Goal: Transaction & Acquisition: Purchase product/service

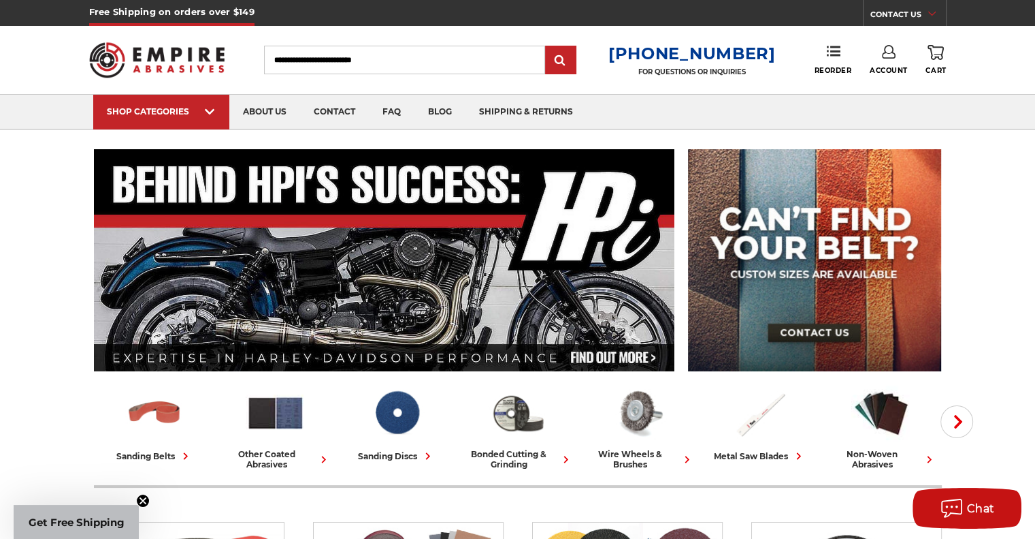
click at [886, 50] on icon at bounding box center [889, 52] width 14 height 14
click at [909, 85] on link "Account" at bounding box center [888, 89] width 97 height 26
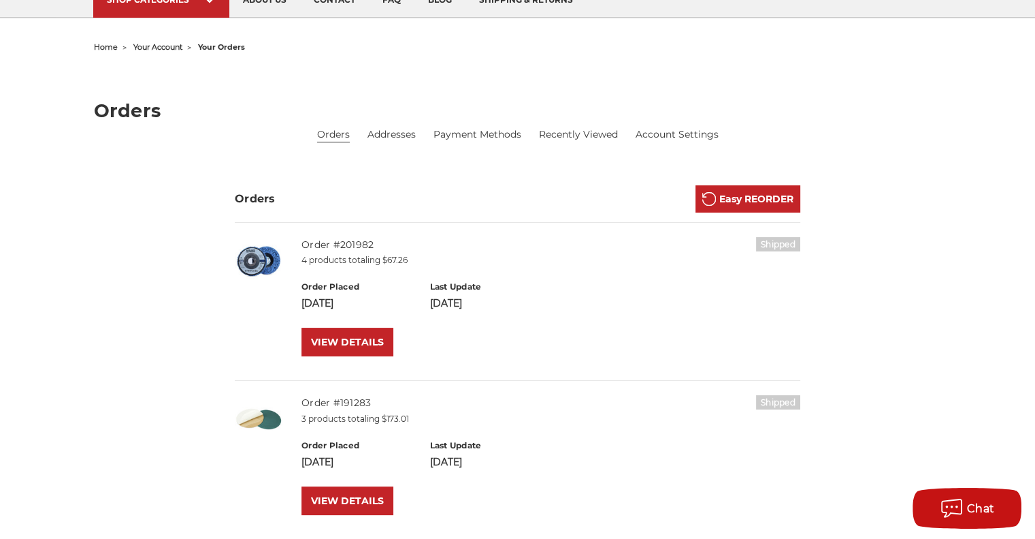
scroll to position [136, 0]
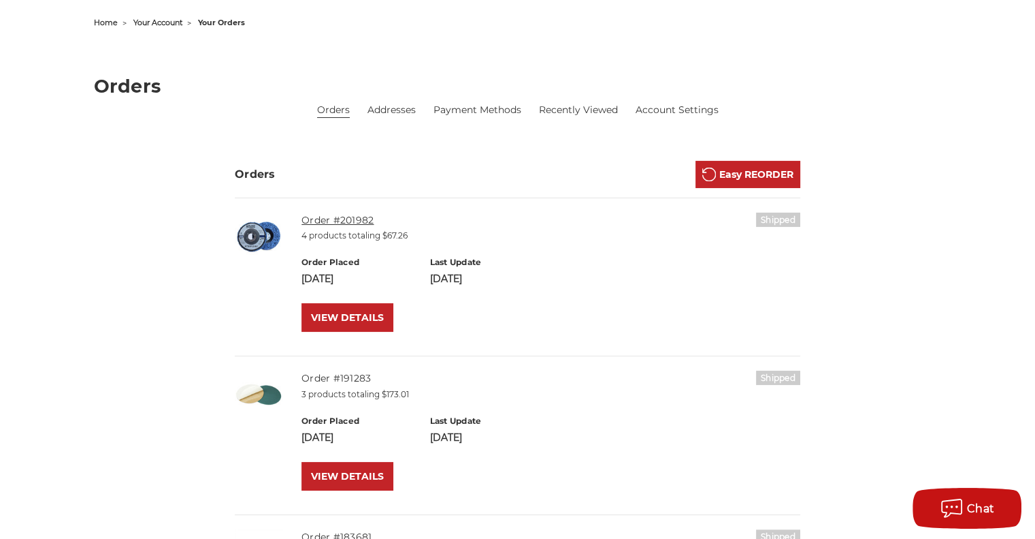
click at [337, 215] on link "Order #201982" at bounding box center [338, 220] width 72 height 12
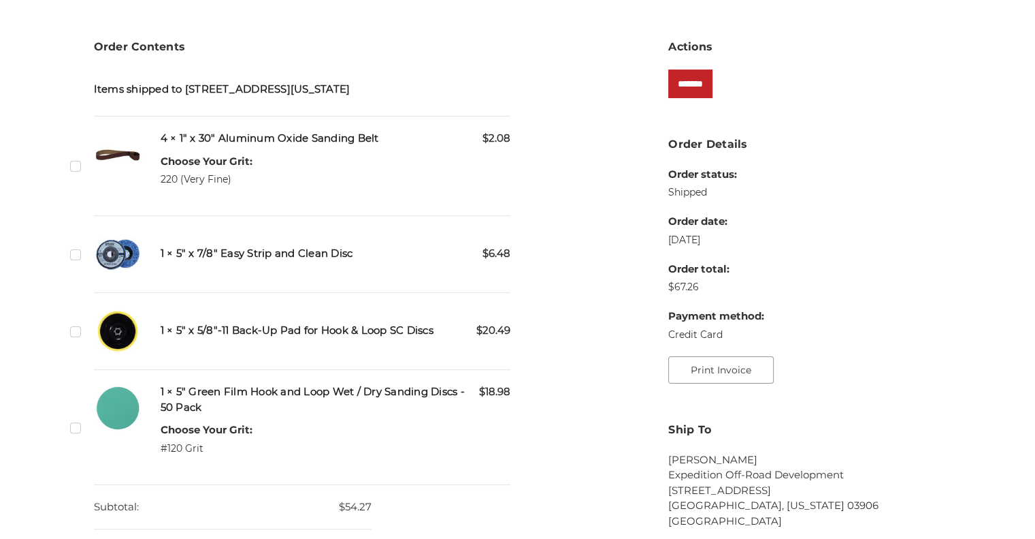
scroll to position [340, 0]
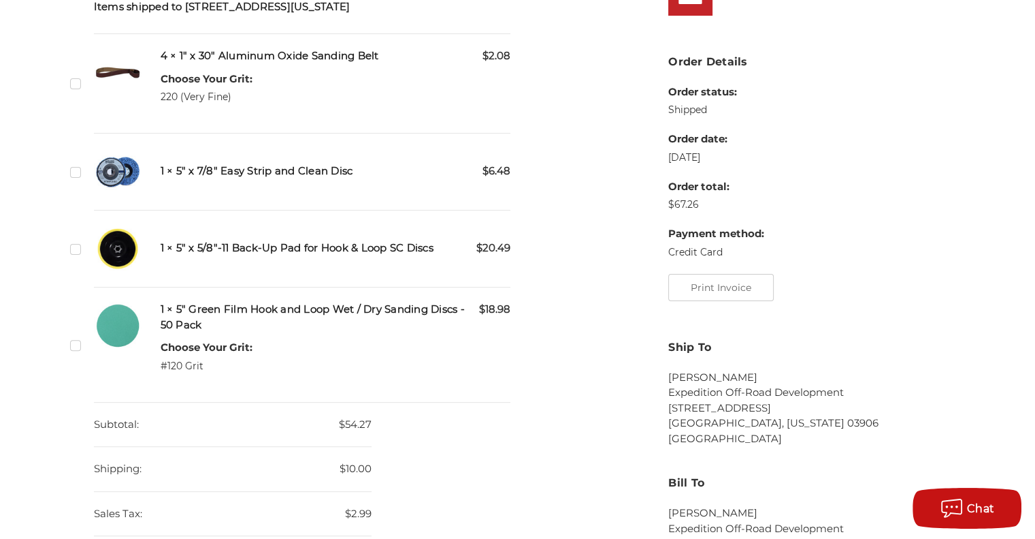
click at [84, 188] on div "Checkbox 548987 label" at bounding box center [79, 172] width 19 height 48
click at [82, 179] on label "Checkbox 548987 label" at bounding box center [77, 172] width 14 height 14
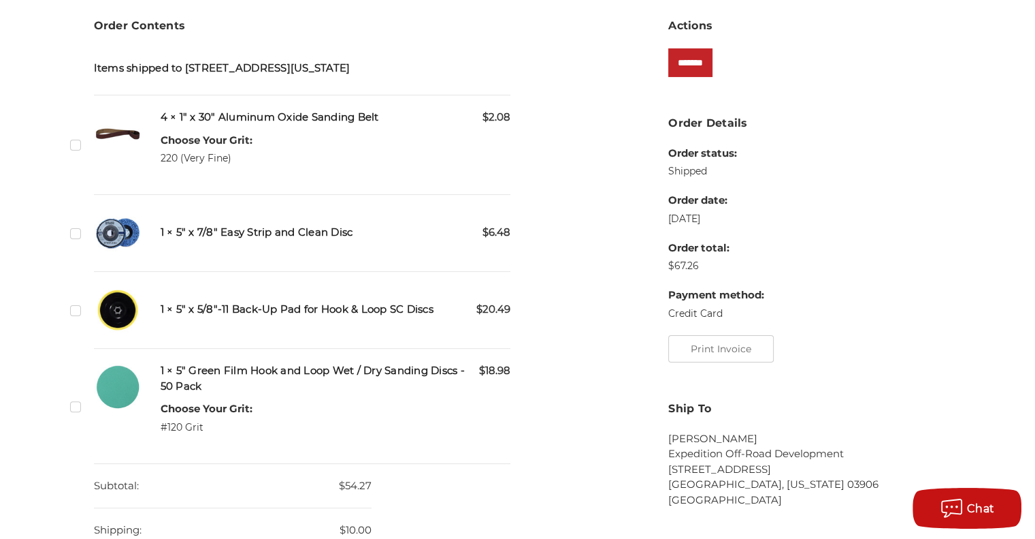
scroll to position [204, 0]
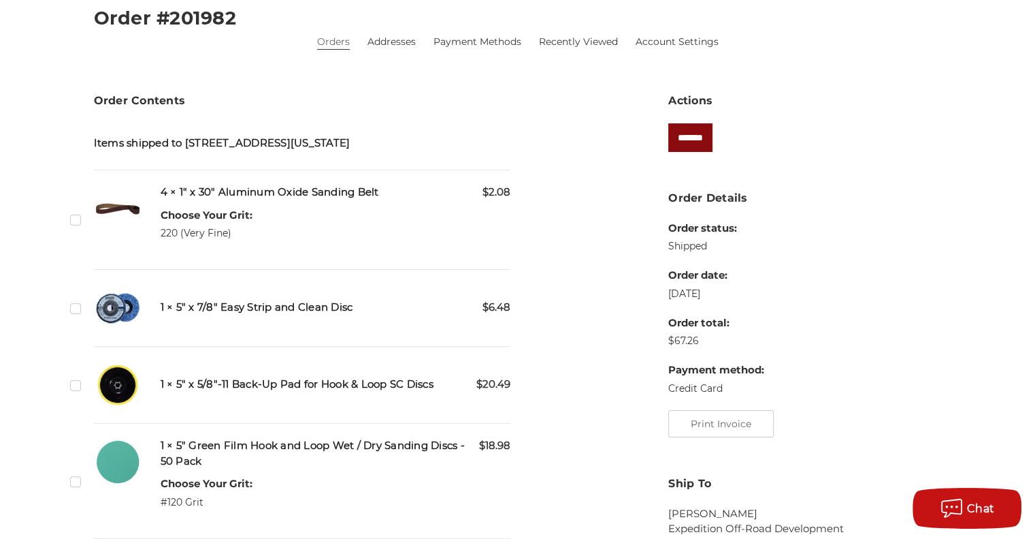
click at [706, 138] on input "*******" at bounding box center [691, 137] width 44 height 29
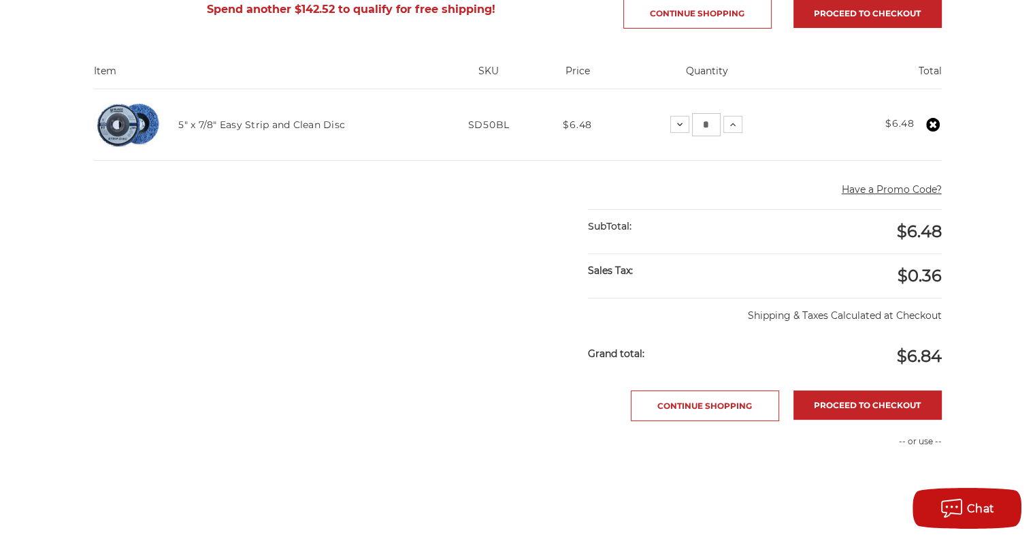
scroll to position [272, 0]
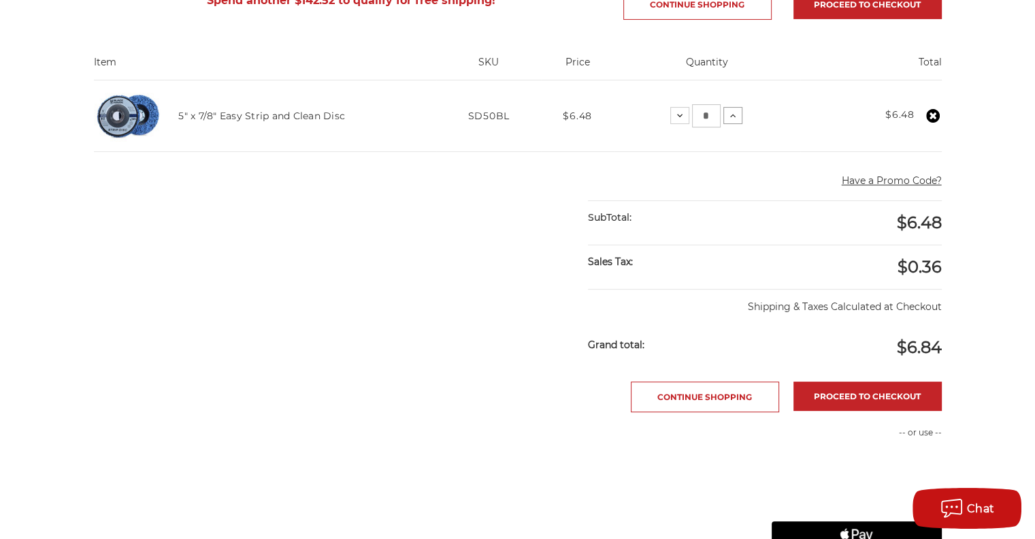
click at [735, 114] on icon at bounding box center [733, 115] width 11 height 11
drag, startPoint x: 675, startPoint y: 118, endPoint x: 647, endPoint y: 122, distance: 28.1
click at [658, 122] on td "Quantity: Decrease Quantity: * Increase Quantity:" at bounding box center [703, 115] width 184 height 71
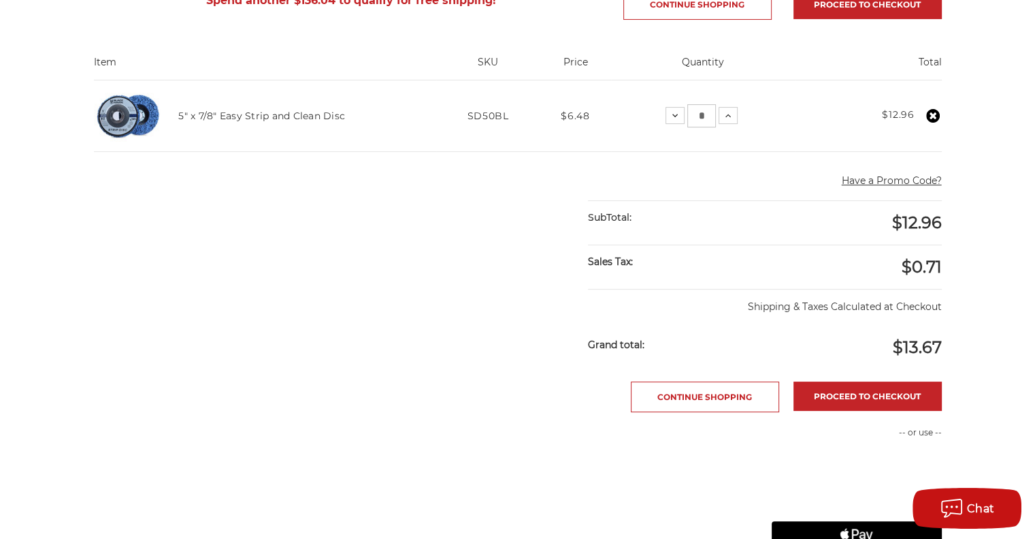
type input "*"
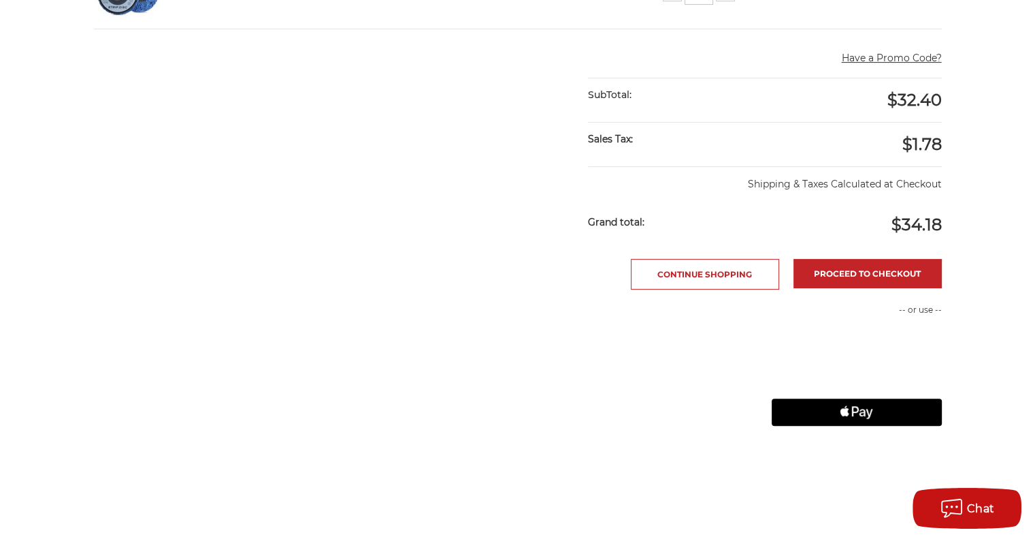
scroll to position [408, 0]
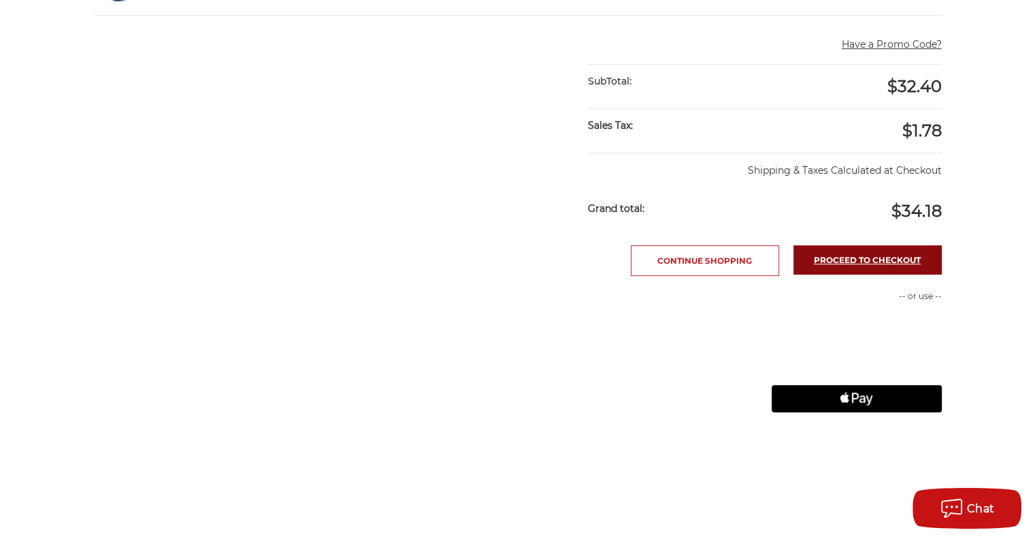
click at [911, 261] on link "Proceed to checkout" at bounding box center [868, 259] width 148 height 29
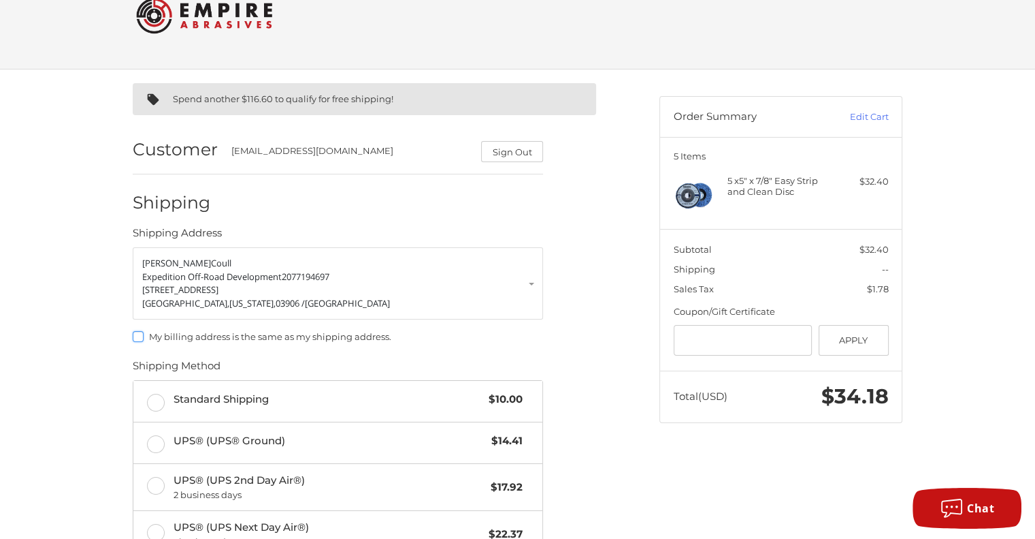
scroll to position [68, 0]
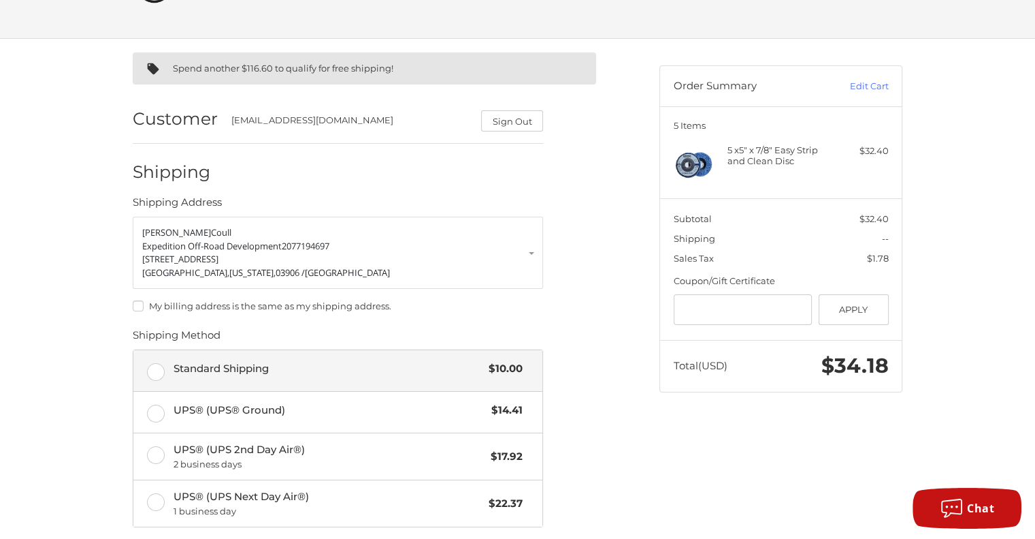
click at [152, 372] on label "Standard Shipping $10.00" at bounding box center [337, 370] width 409 height 41
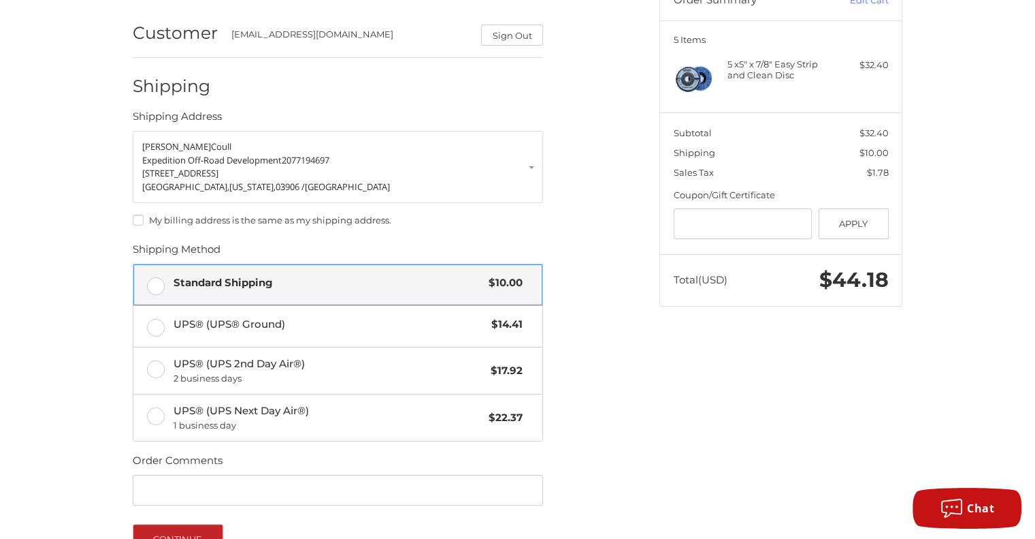
scroll to position [300, 0]
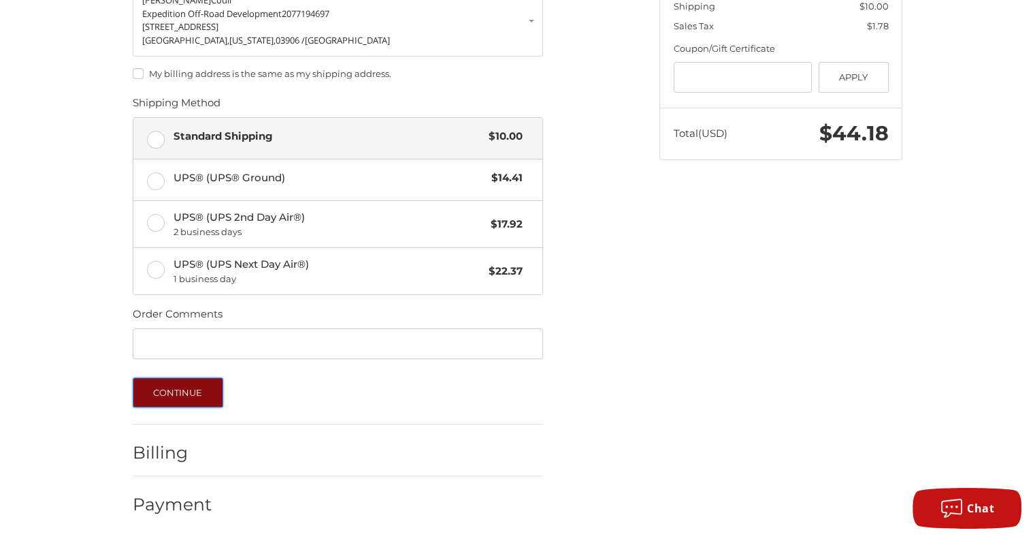
click at [192, 389] on button "Continue" at bounding box center [178, 392] width 91 height 30
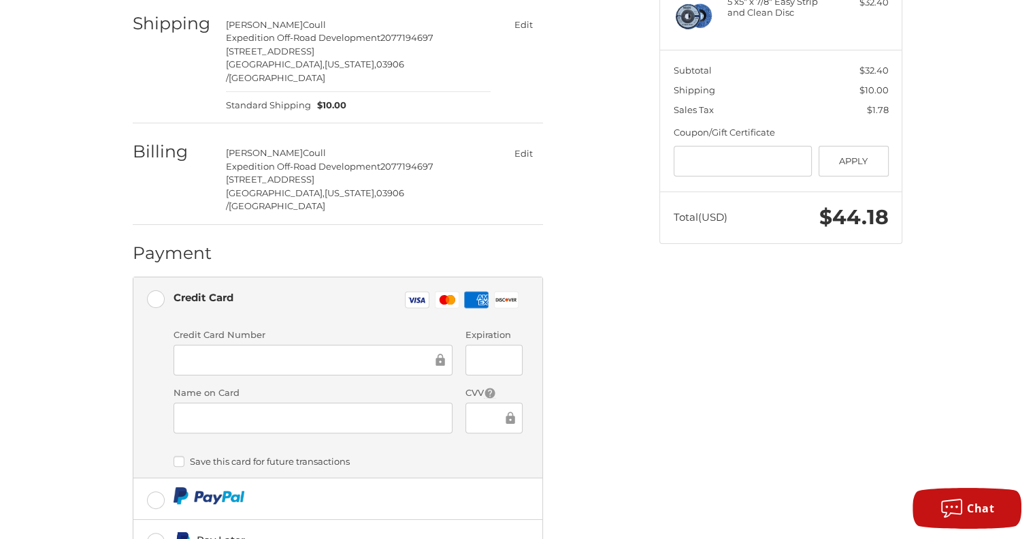
scroll to position [215, 0]
click at [488, 404] on div at bounding box center [494, 419] width 57 height 31
click at [659, 345] on div "Spend another $116.60 to qualify for free shipping! Customer admin@eodupfitters…" at bounding box center [518, 300] width 817 height 817
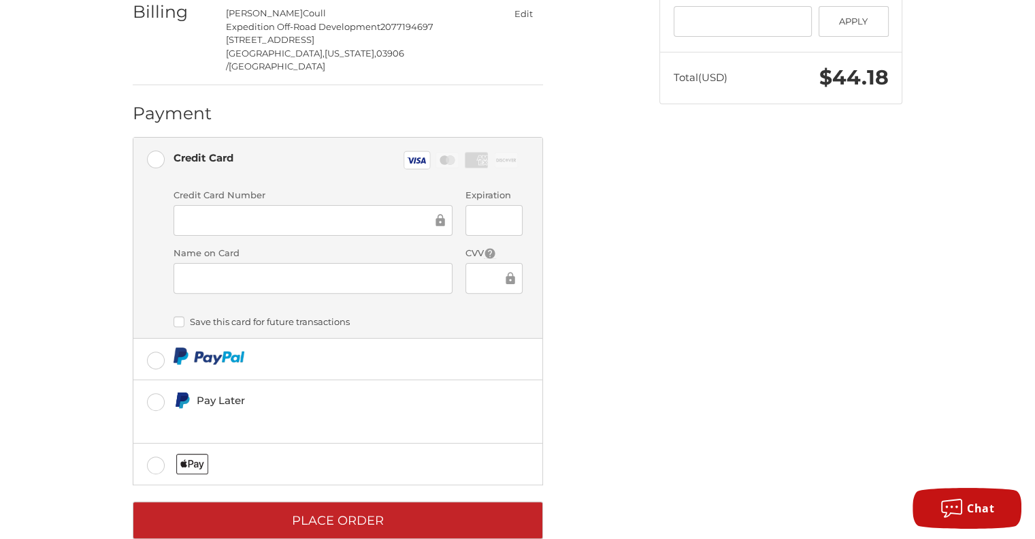
scroll to position [358, 0]
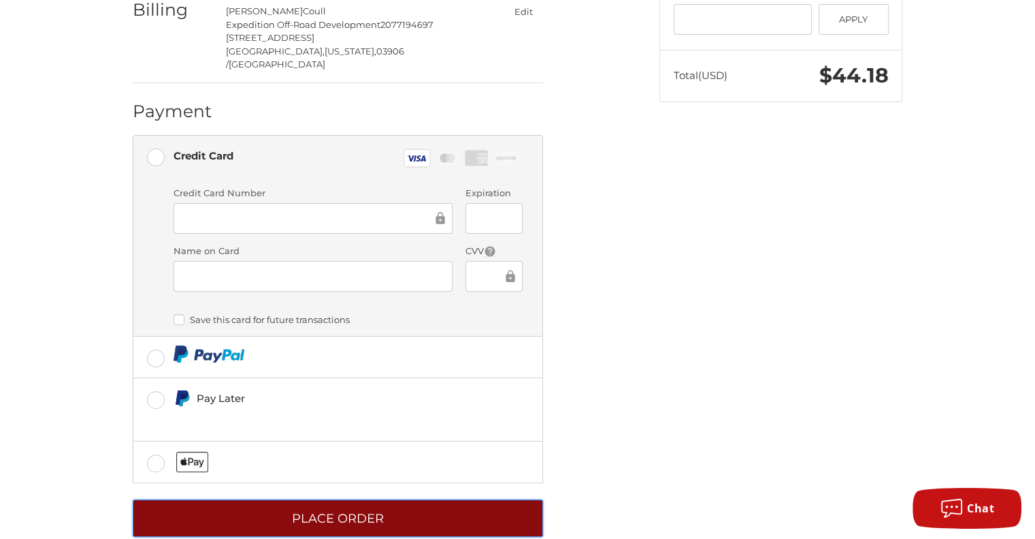
click at [408, 499] on button "Place Order" at bounding box center [338, 517] width 411 height 37
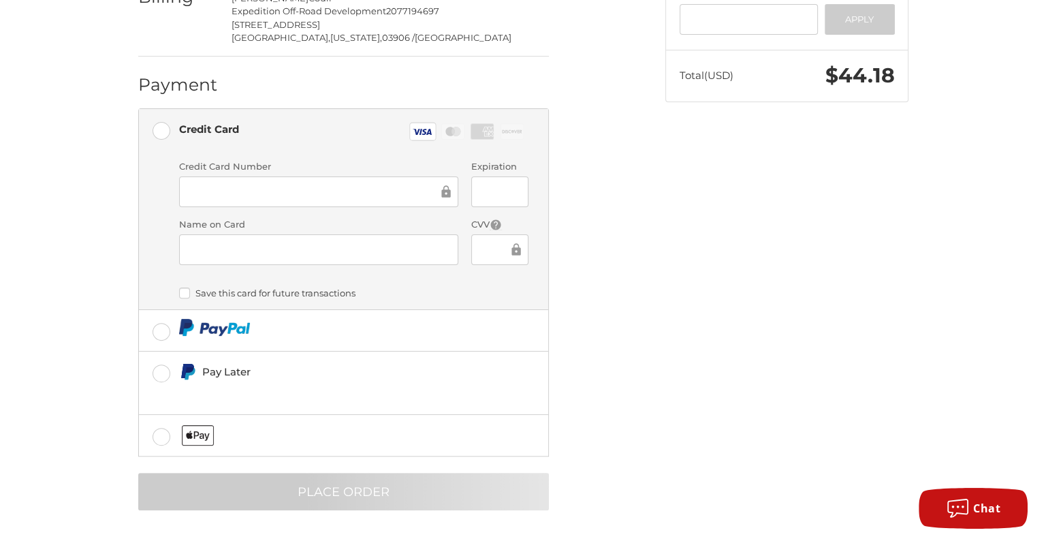
scroll to position [0, 0]
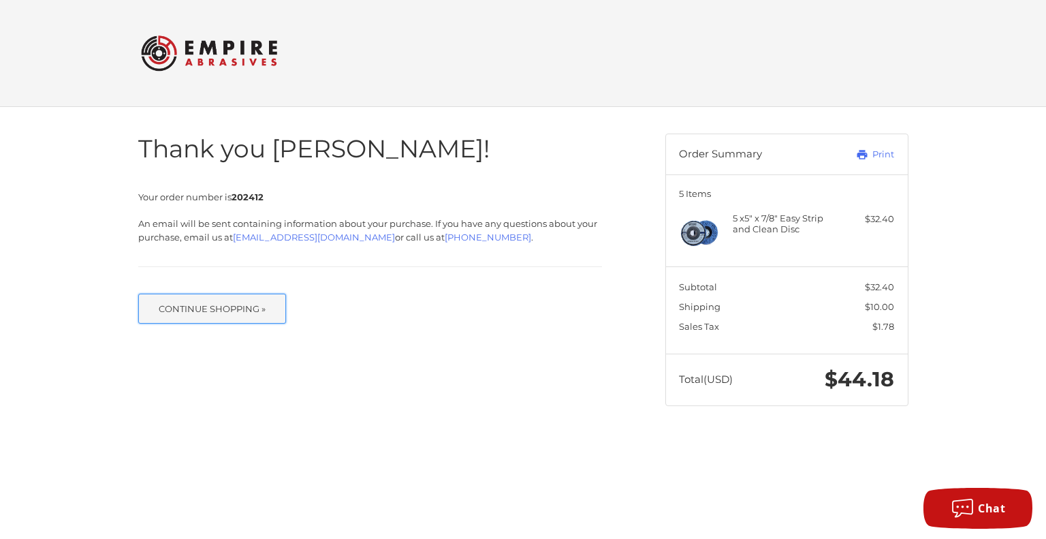
click at [251, 303] on button "Continue Shopping »" at bounding box center [212, 308] width 148 height 30
